Goal: Task Accomplishment & Management: Use online tool/utility

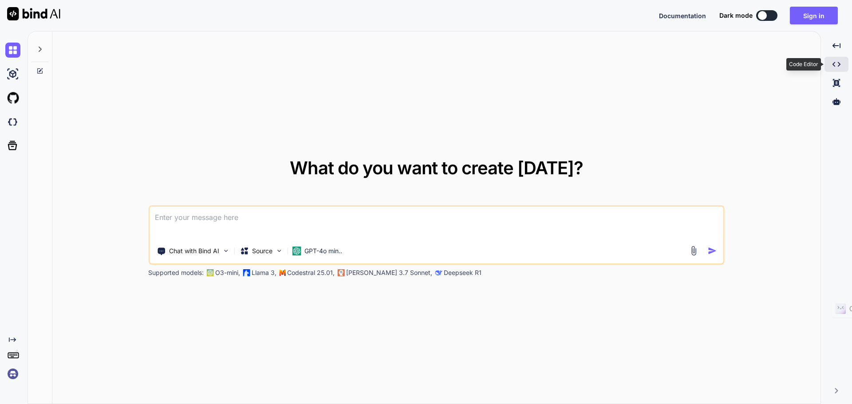
click at [838, 67] on icon "Created with Pixso." at bounding box center [837, 64] width 8 height 8
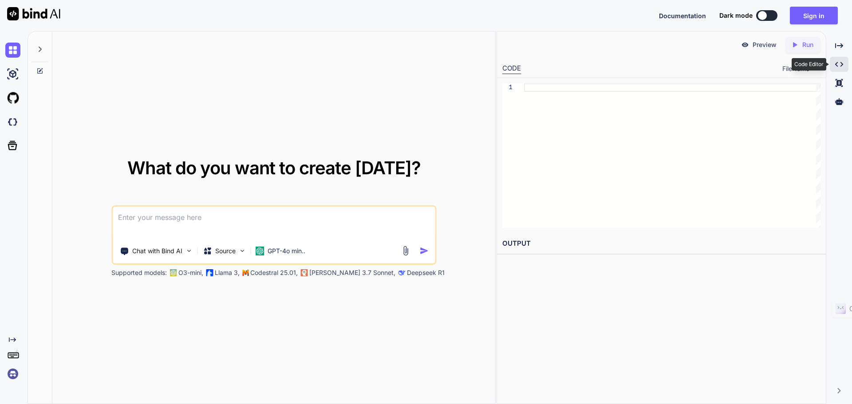
click at [838, 67] on icon "Created with Pixso." at bounding box center [839, 64] width 8 height 8
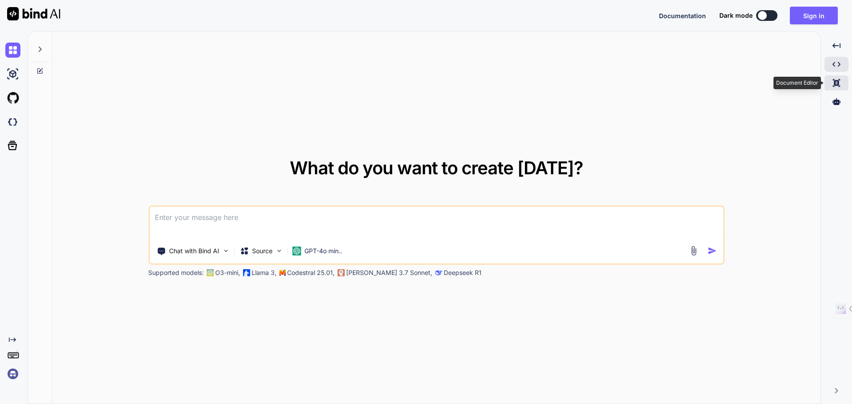
click at [838, 85] on icon at bounding box center [836, 83] width 7 height 8
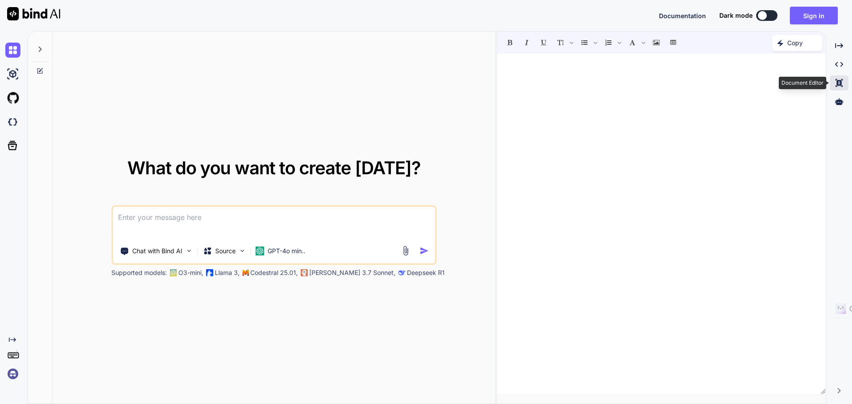
click at [838, 85] on icon at bounding box center [839, 83] width 7 height 8
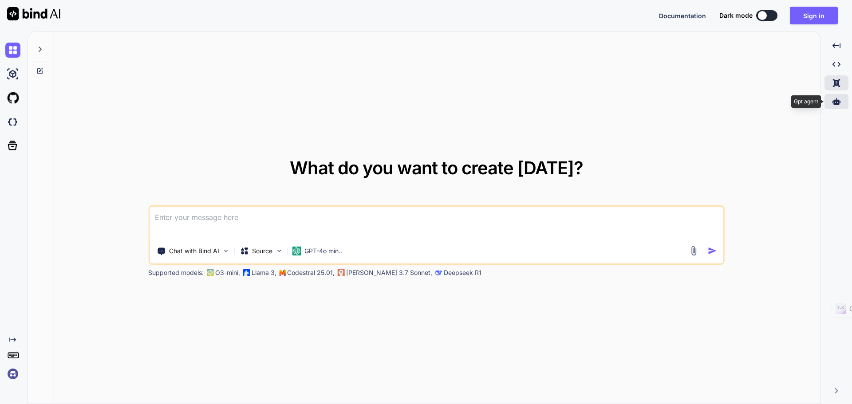
click at [841, 102] on icon at bounding box center [837, 101] width 8 height 7
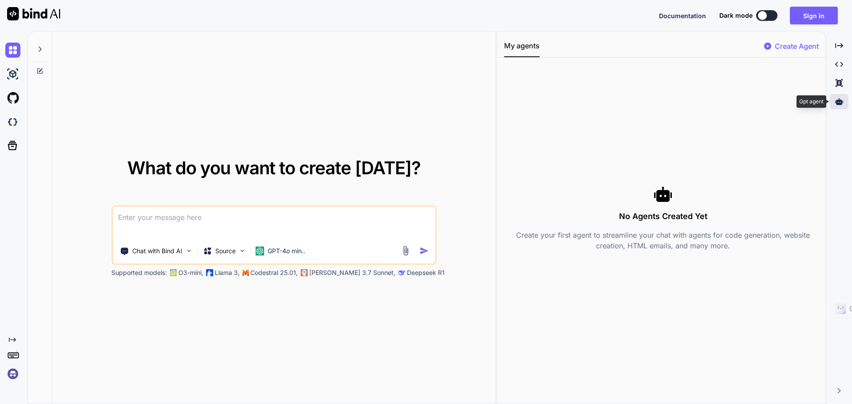
click at [841, 102] on icon at bounding box center [839, 101] width 8 height 7
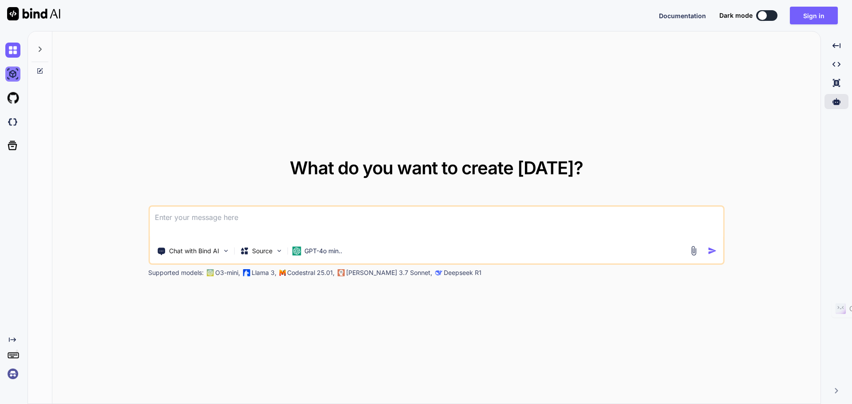
click at [12, 73] on img at bounding box center [12, 74] width 15 height 15
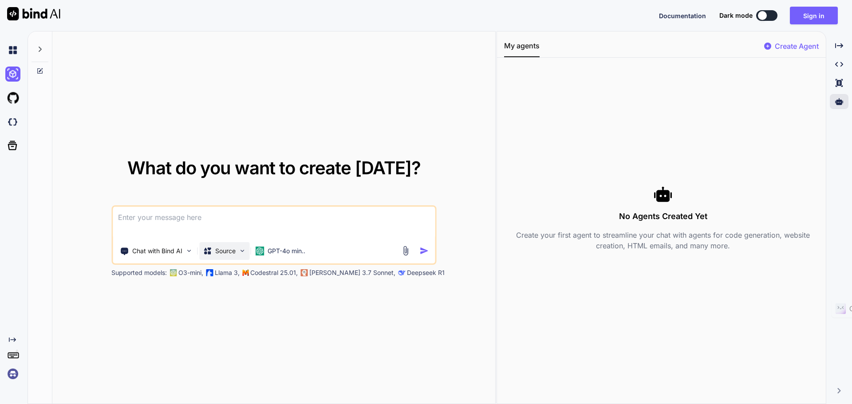
click at [222, 253] on p "Source" at bounding box center [225, 251] width 20 height 9
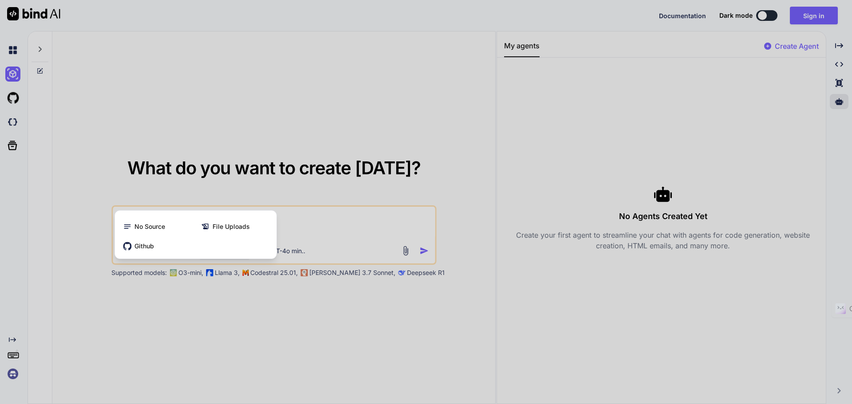
click at [222, 253] on div "Github" at bounding box center [196, 246] width 154 height 18
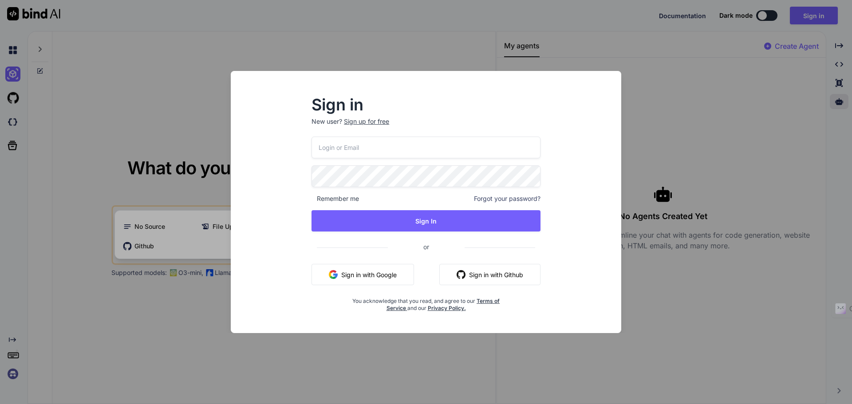
click at [395, 153] on input "email" at bounding box center [426, 148] width 229 height 22
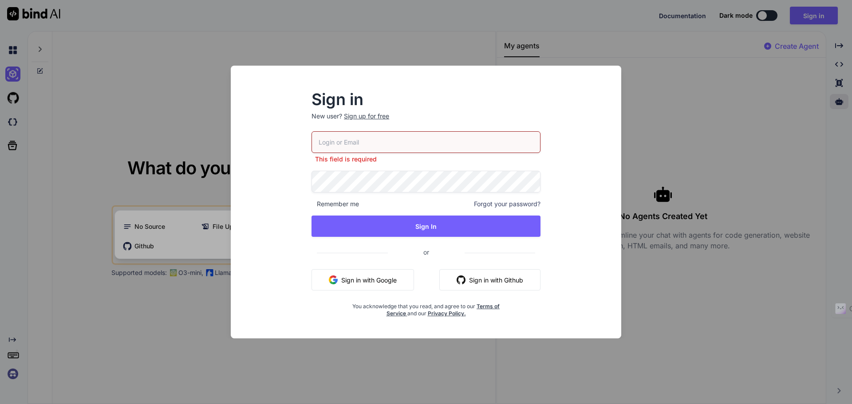
click at [403, 149] on input "email" at bounding box center [426, 142] width 229 height 22
type input "collaroaniello@outlook.it"
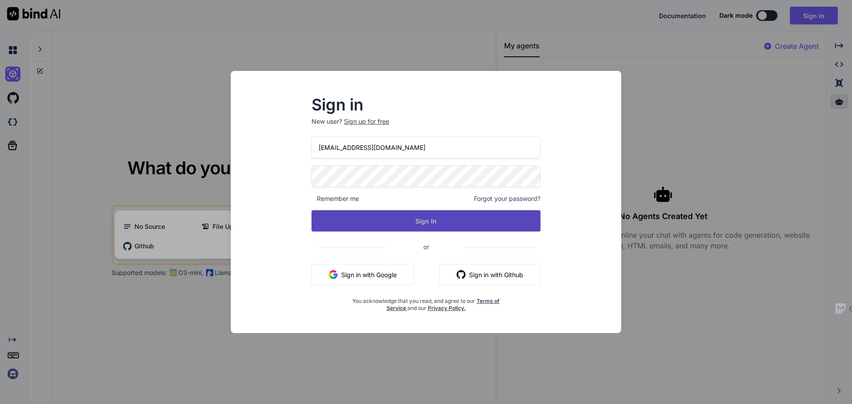
click at [441, 221] on button "Sign In" at bounding box center [426, 220] width 229 height 21
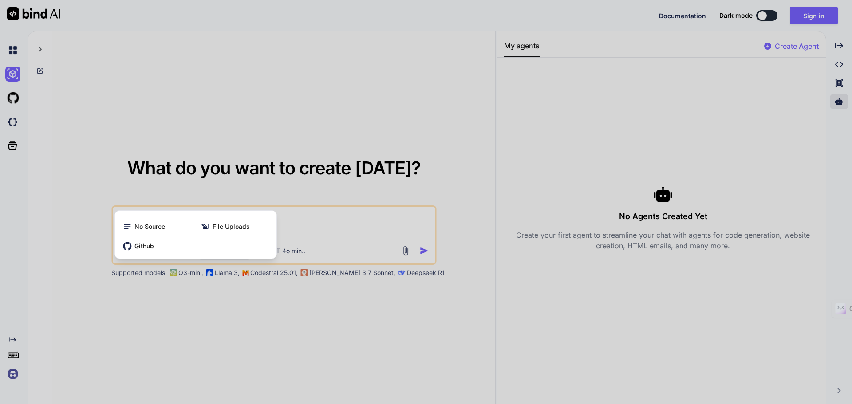
click at [351, 228] on div at bounding box center [426, 202] width 852 height 404
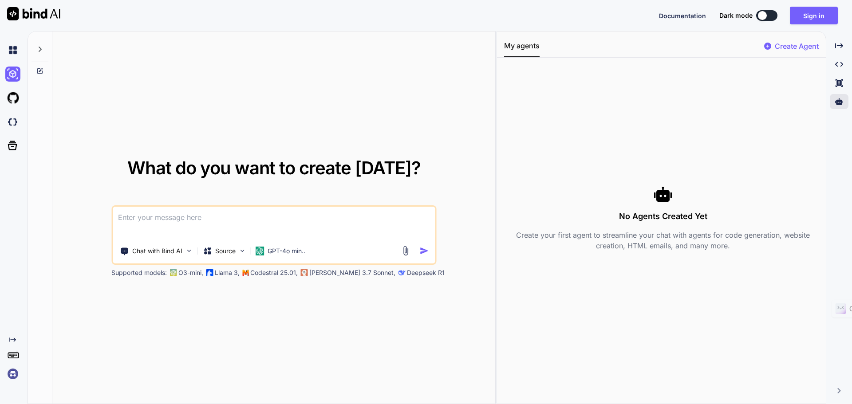
click at [301, 216] on textarea at bounding box center [274, 223] width 322 height 33
click at [815, 12] on button "Sign in" at bounding box center [814, 16] width 48 height 18
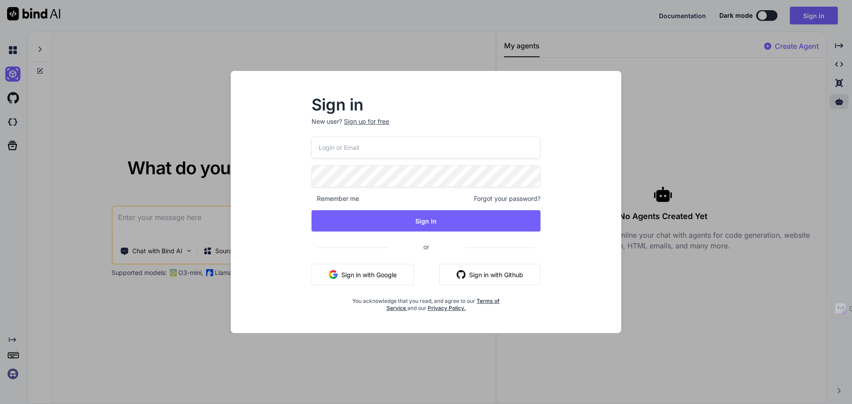
type input "collaroaniello@outlook.it"
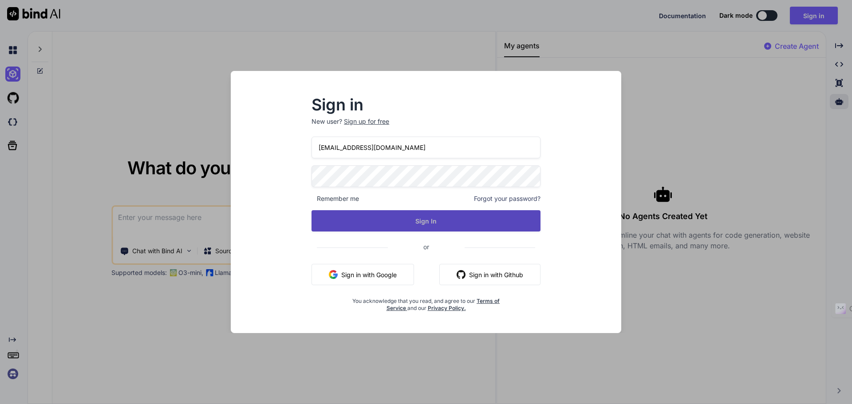
click at [393, 220] on button "Sign In" at bounding box center [426, 220] width 229 height 21
click at [404, 223] on button "Sign In" at bounding box center [426, 220] width 229 height 21
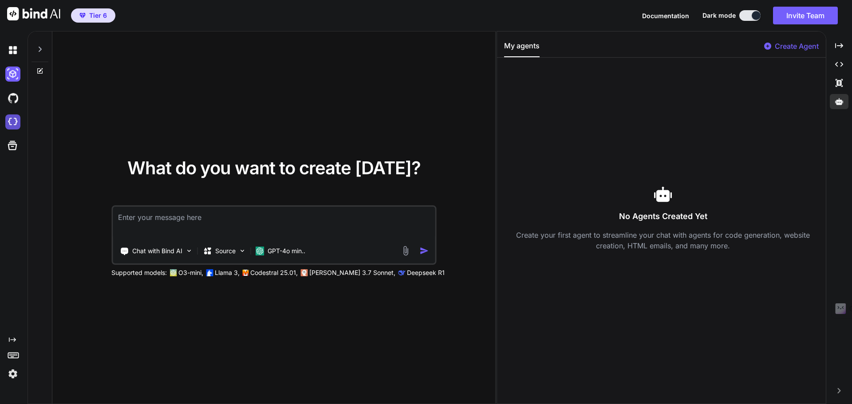
click at [15, 120] on img at bounding box center [12, 122] width 15 height 15
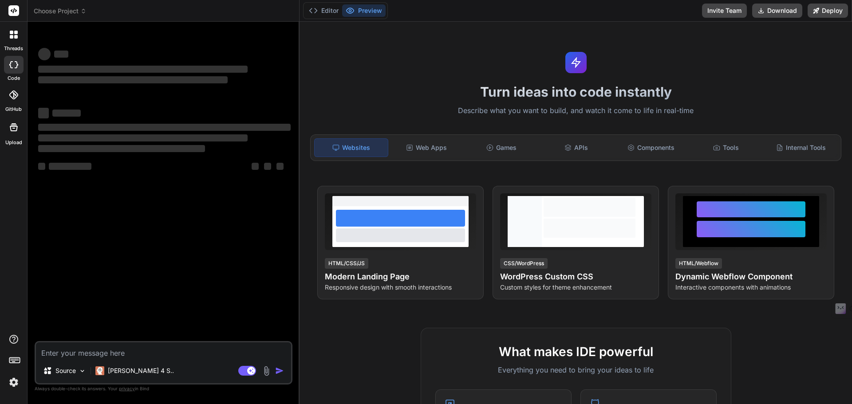
type textarea "x"
